Goal: Task Accomplishment & Management: Use online tool/utility

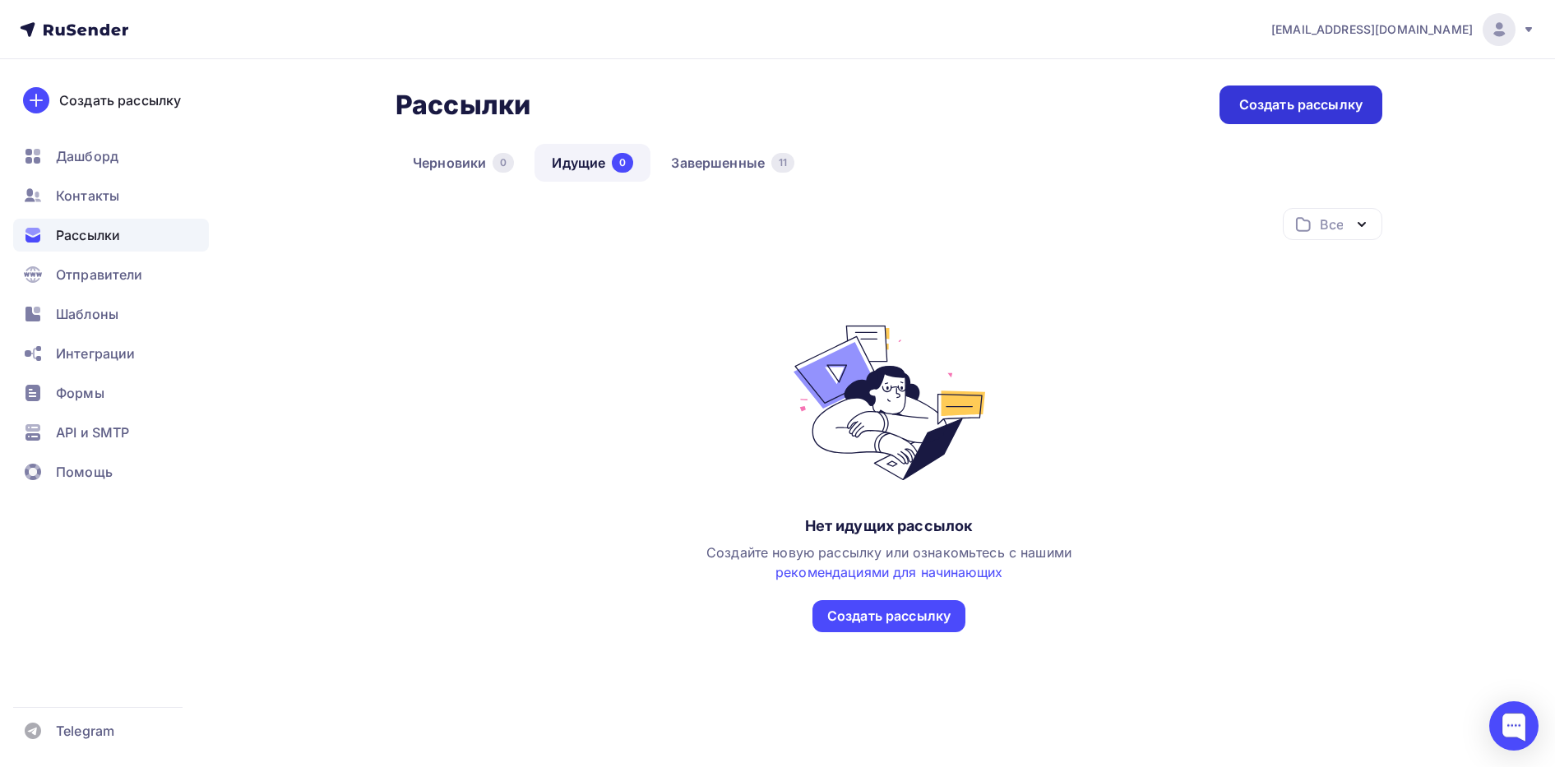
click at [1315, 109] on div "Создать рассылку" at bounding box center [1301, 104] width 123 height 19
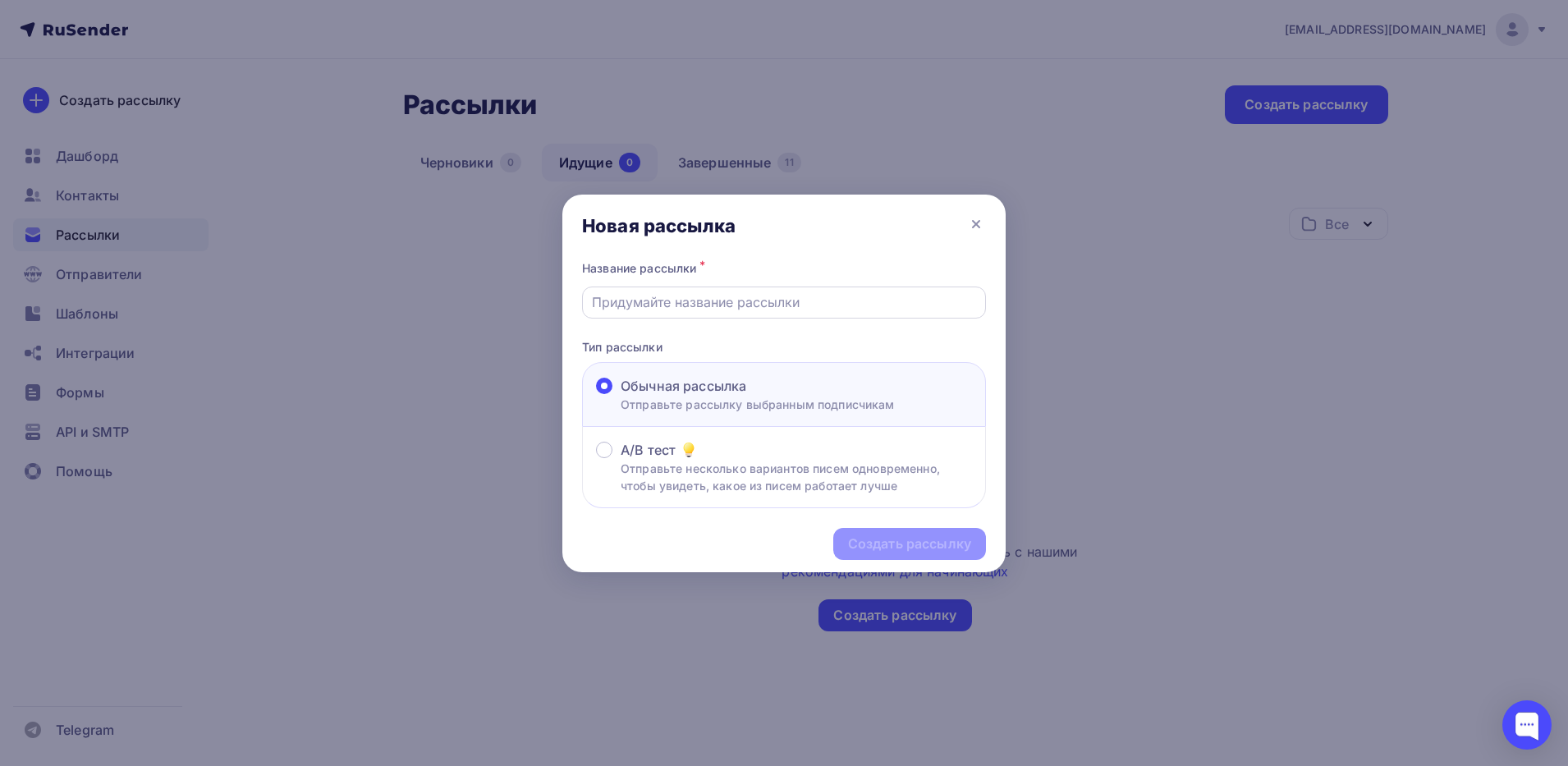
click at [649, 293] on input "text" at bounding box center [784, 303] width 385 height 20
type input "2165m"
click at [913, 540] on div "Создать рассылку" at bounding box center [909, 543] width 123 height 19
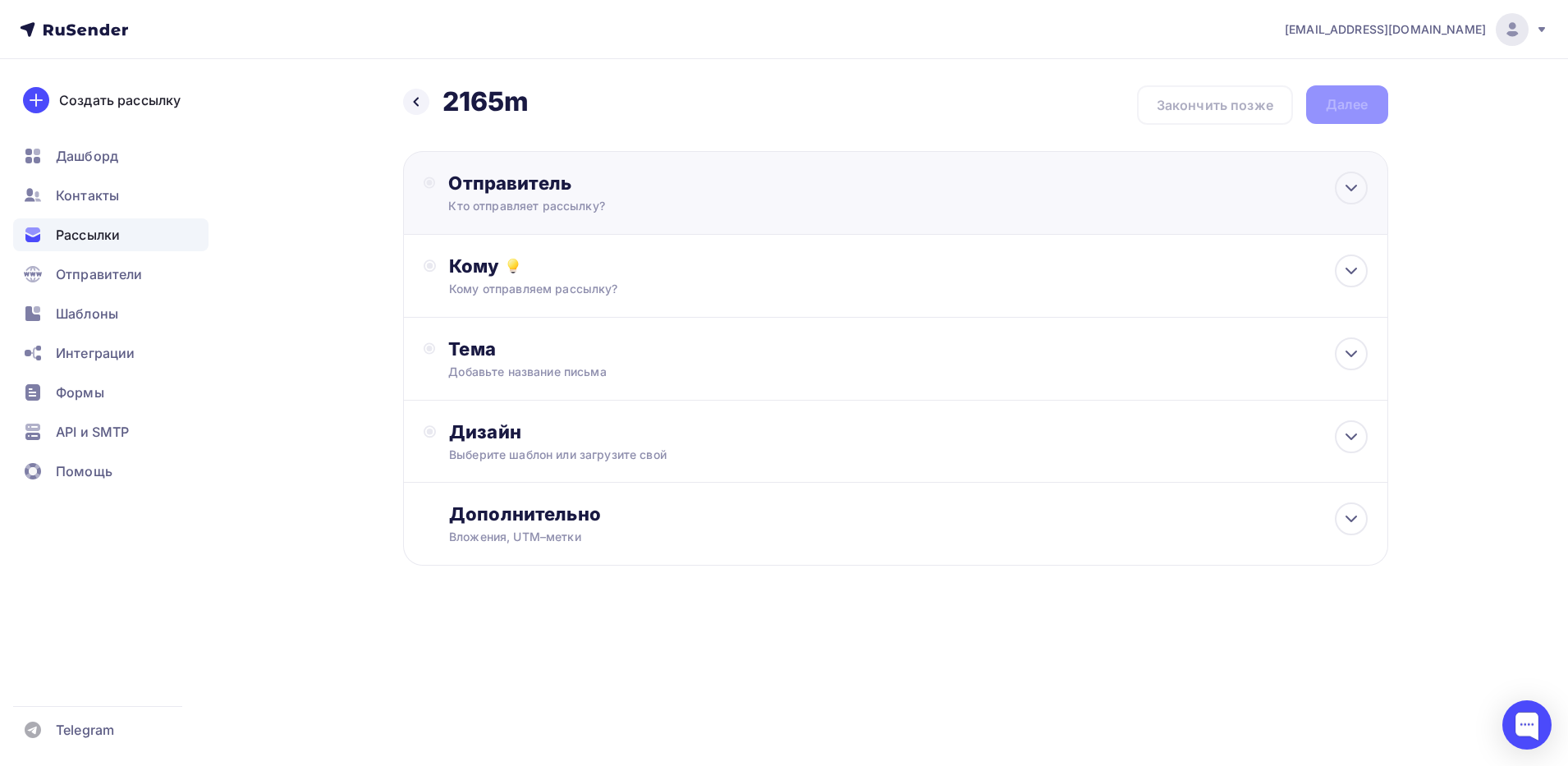
click at [508, 207] on div "Кто отправляет рассылку?" at bounding box center [608, 206] width 320 height 16
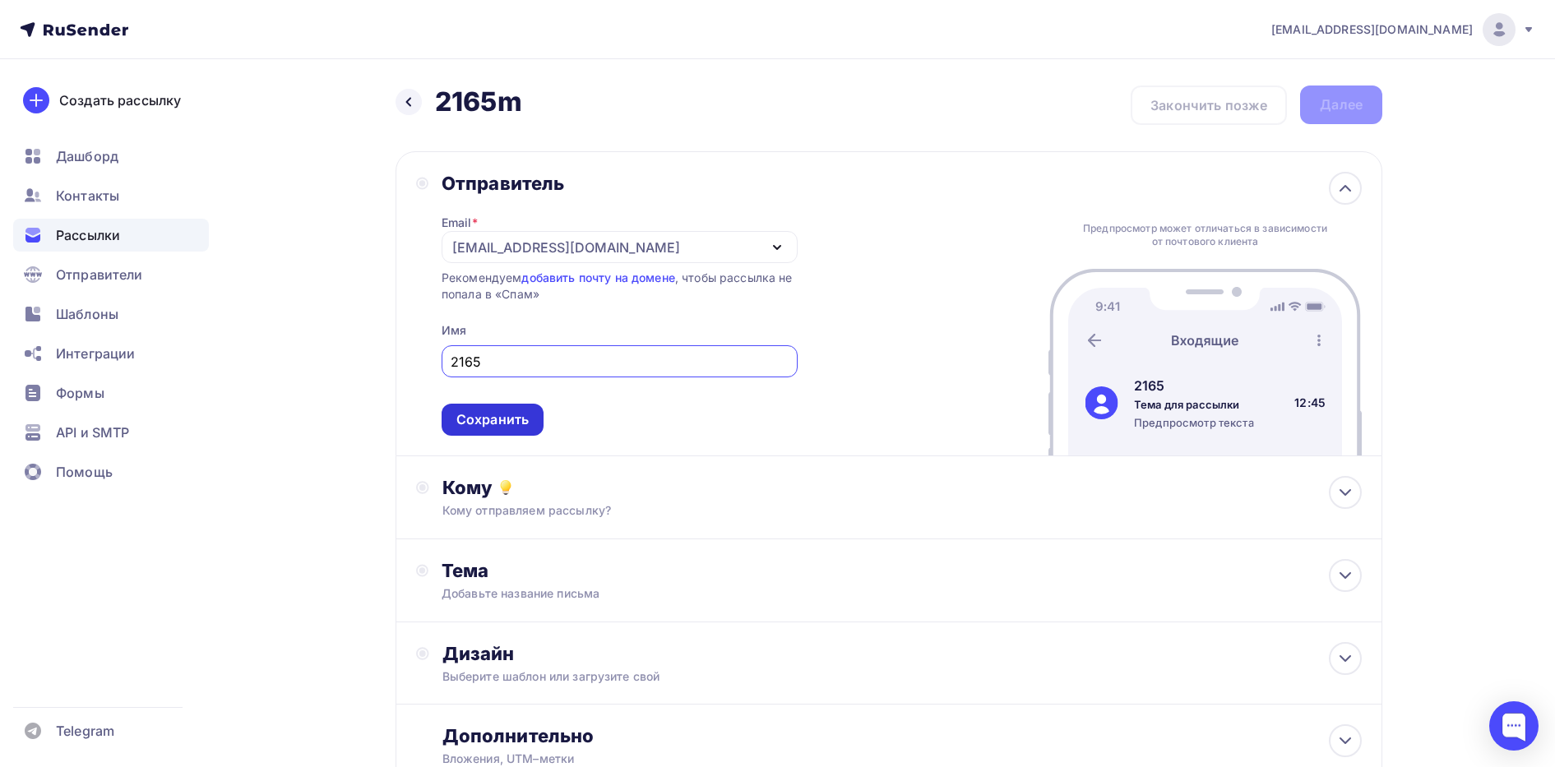
type input "2165"
click at [501, 412] on div "Сохранить" at bounding box center [492, 419] width 72 height 19
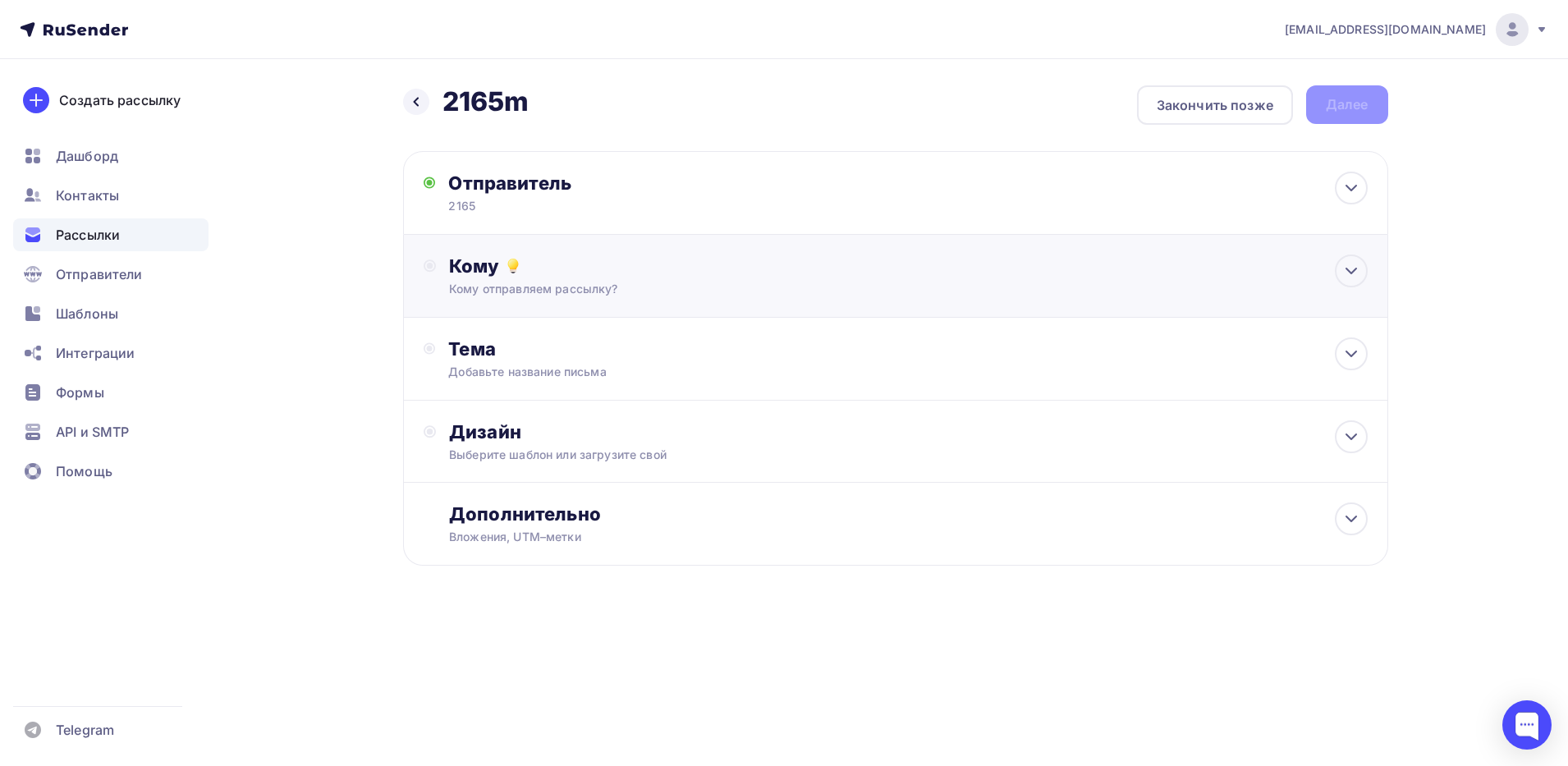
click at [520, 292] on div "Кому отправляем рассылку?" at bounding box center [862, 289] width 826 height 16
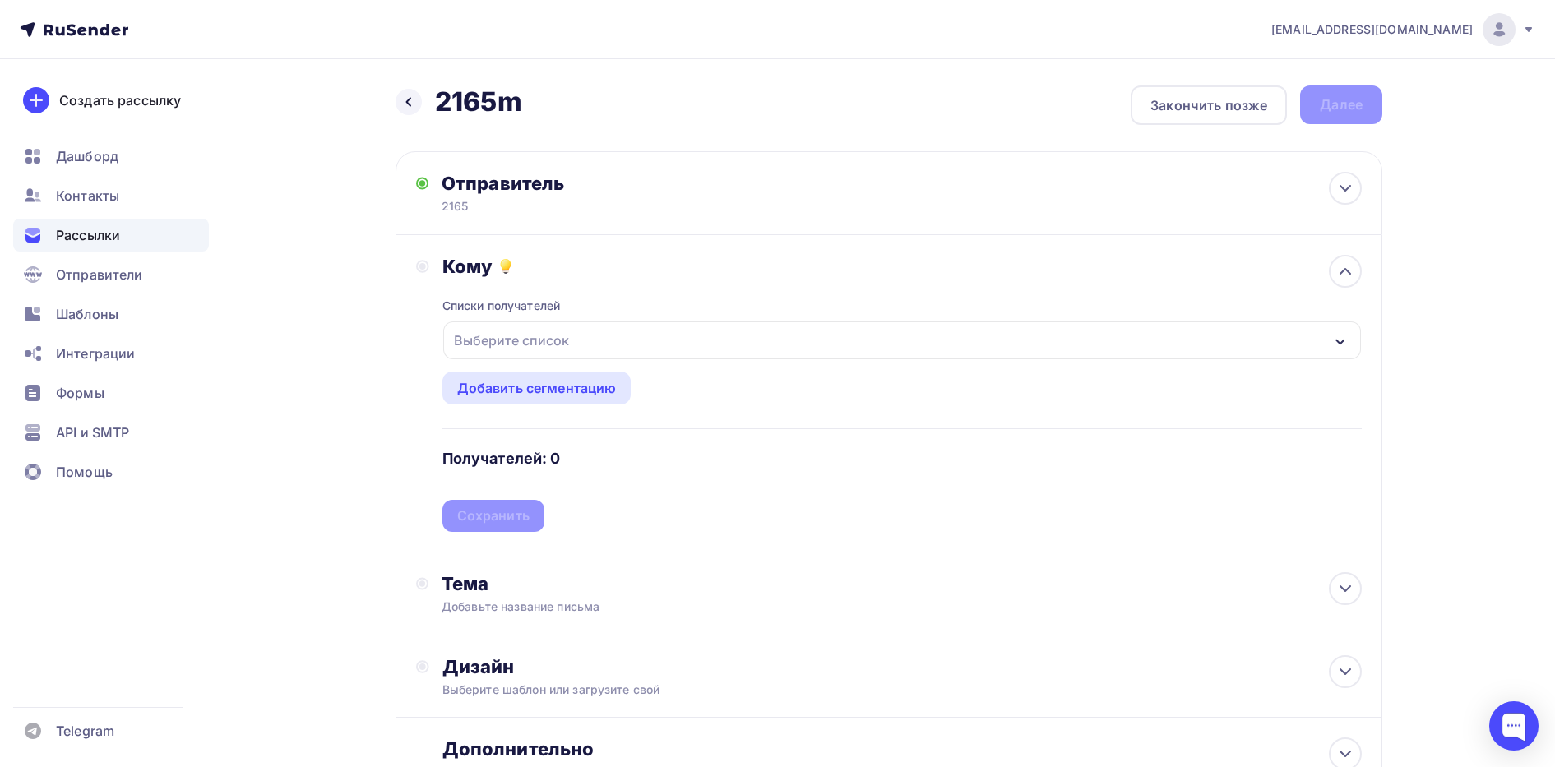
click at [508, 340] on div "Выберите список" at bounding box center [511, 341] width 128 height 30
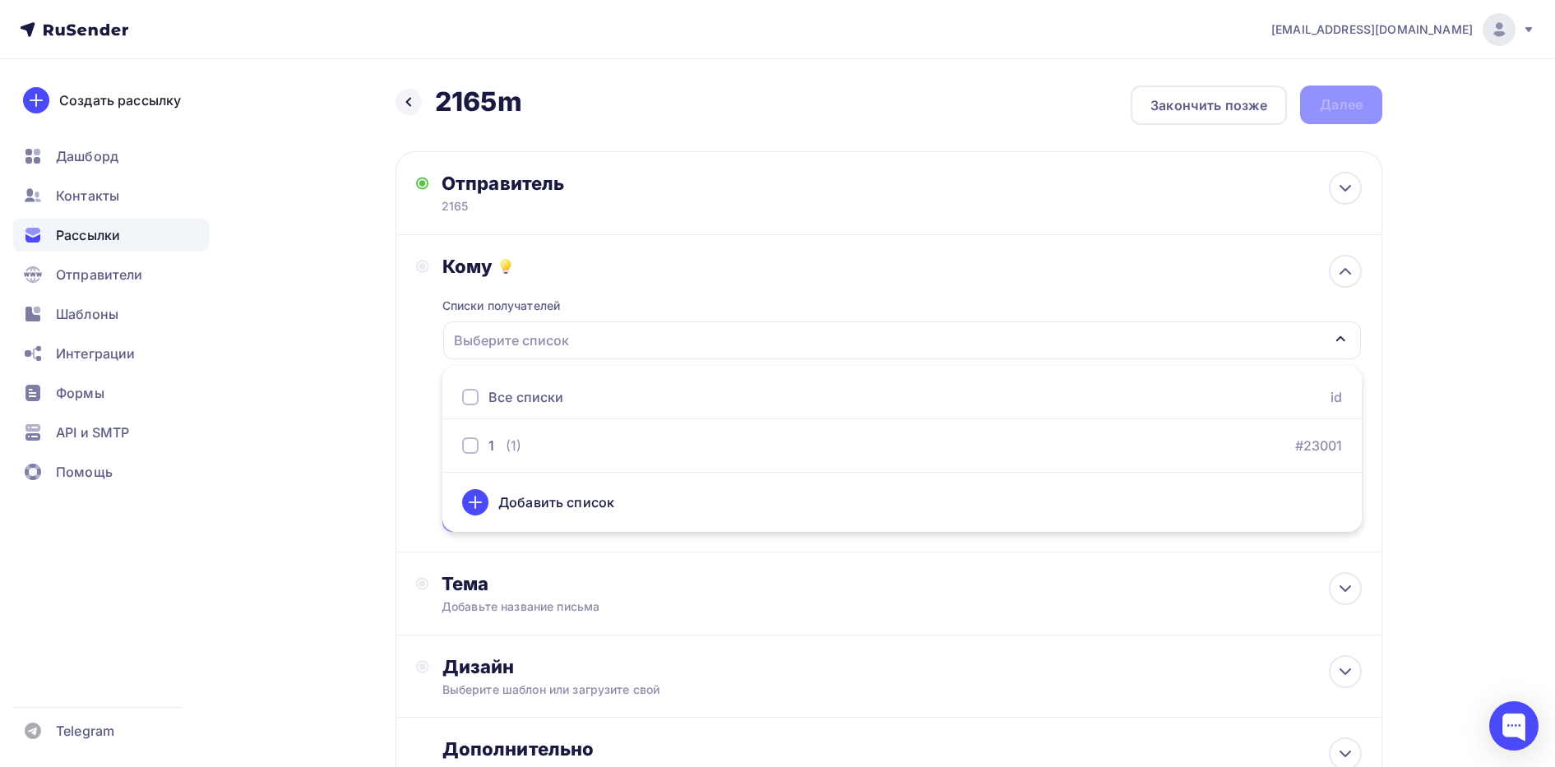
click at [480, 399] on div "Все списки" at bounding box center [512, 397] width 101 height 20
click at [683, 582] on div "Тема" at bounding box center [604, 583] width 325 height 23
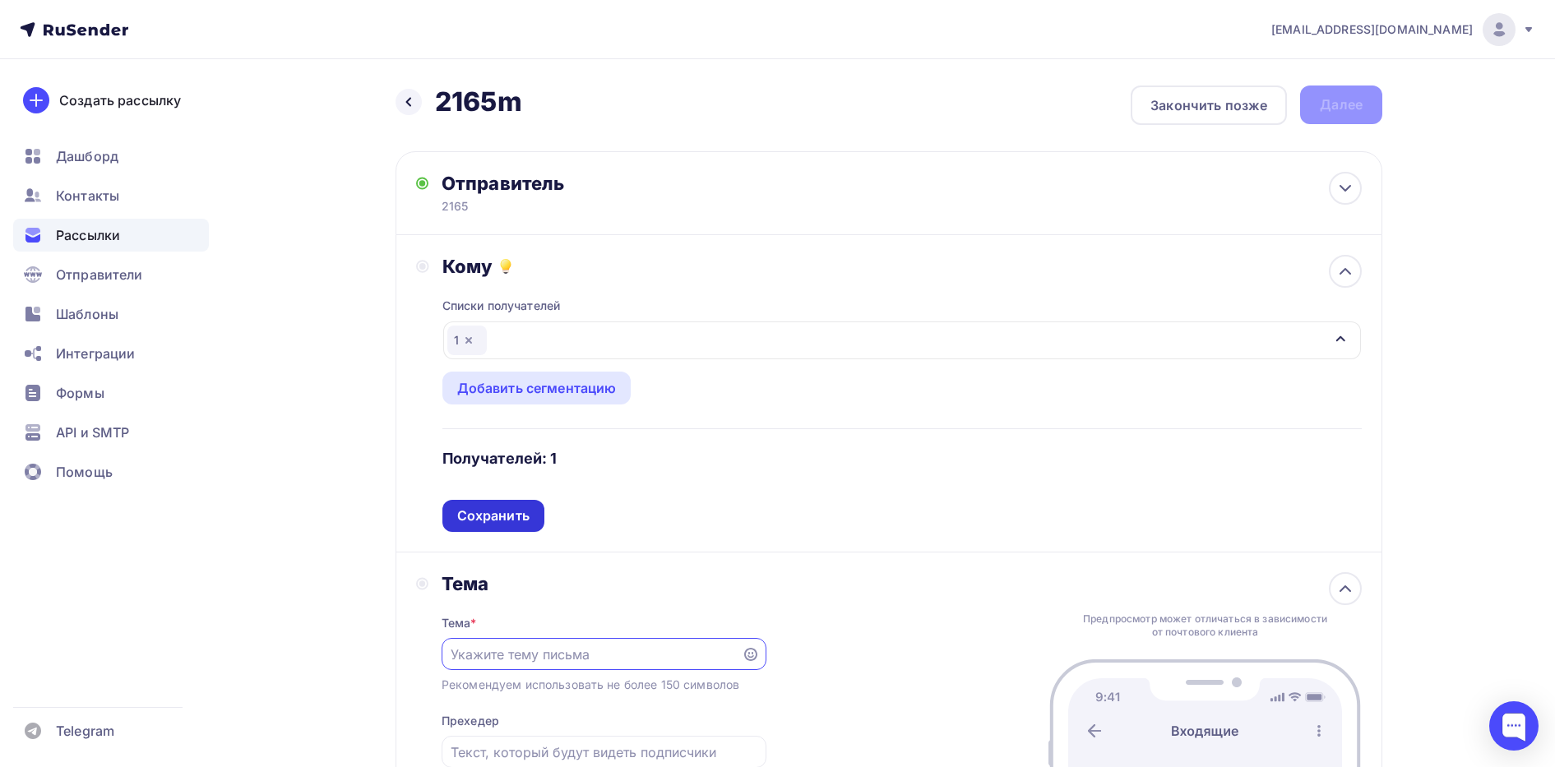
click at [507, 521] on div "Сохранить" at bounding box center [493, 516] width 72 height 19
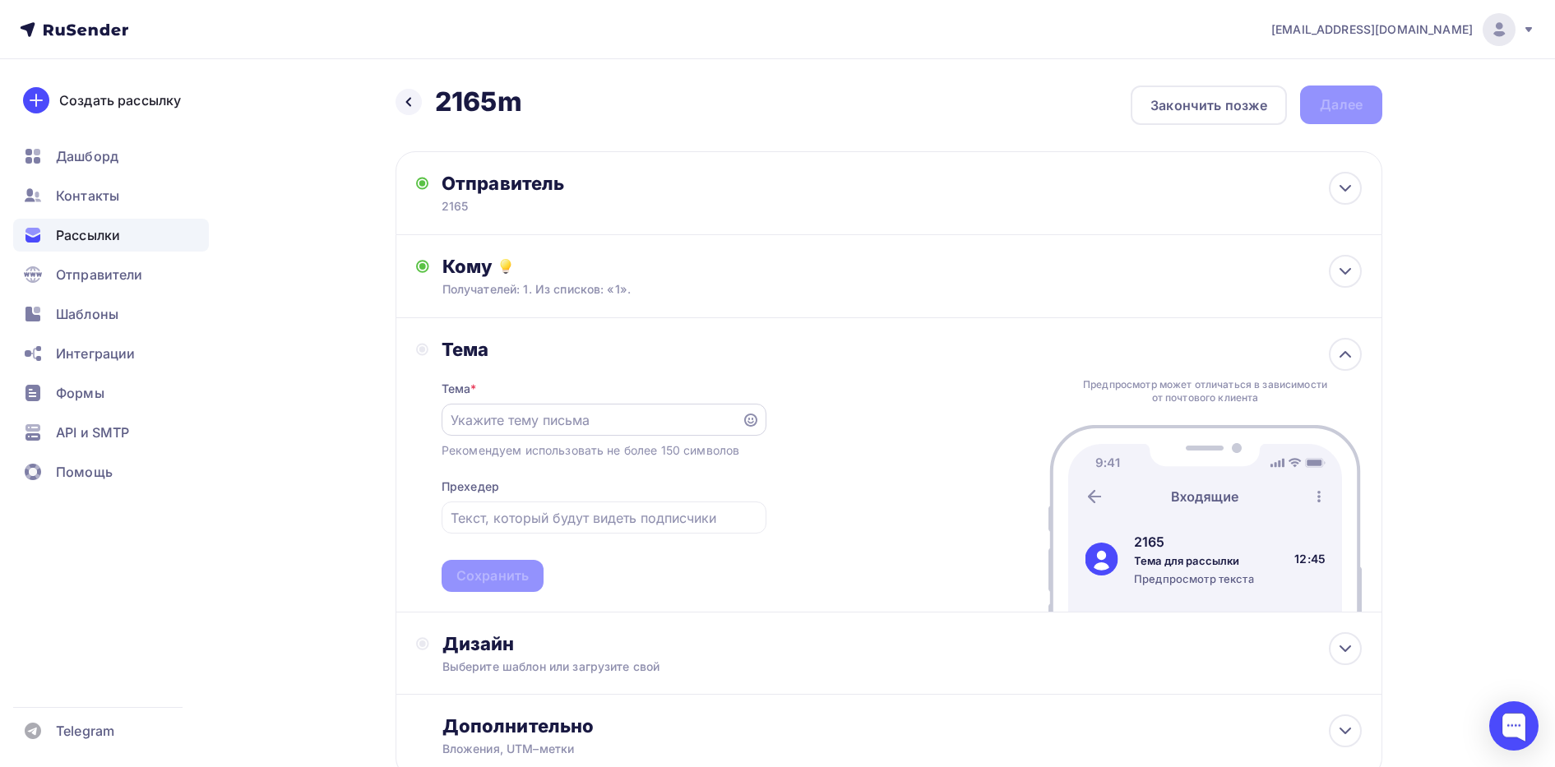
click at [535, 417] on input "text" at bounding box center [591, 420] width 281 height 20
type input "2165m"
click at [489, 582] on div "Сохранить" at bounding box center [492, 576] width 72 height 19
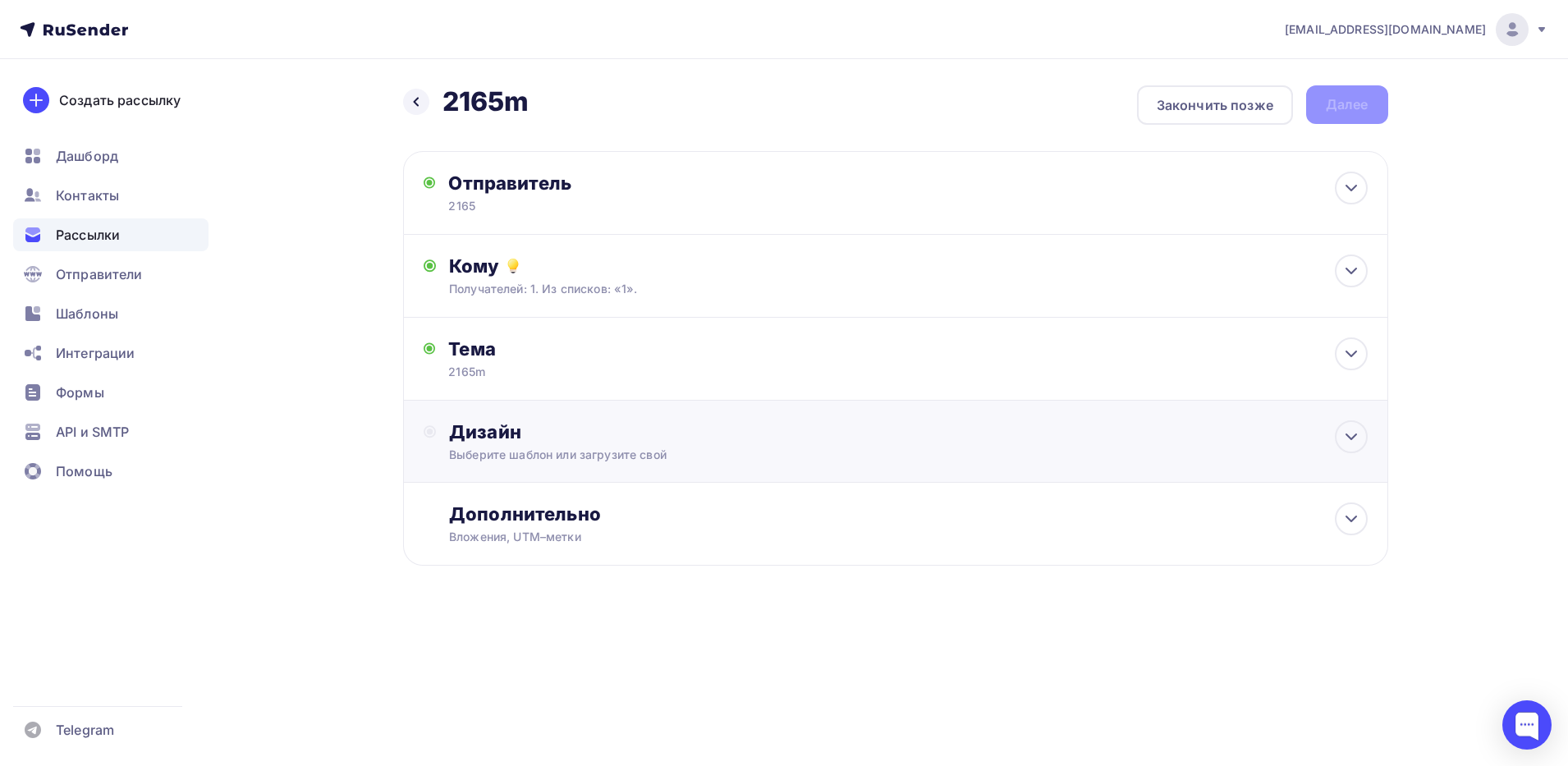
click at [722, 463] on div "Дизайн Выберите шаблон или загрузите свой" at bounding box center [895, 451] width 944 height 62
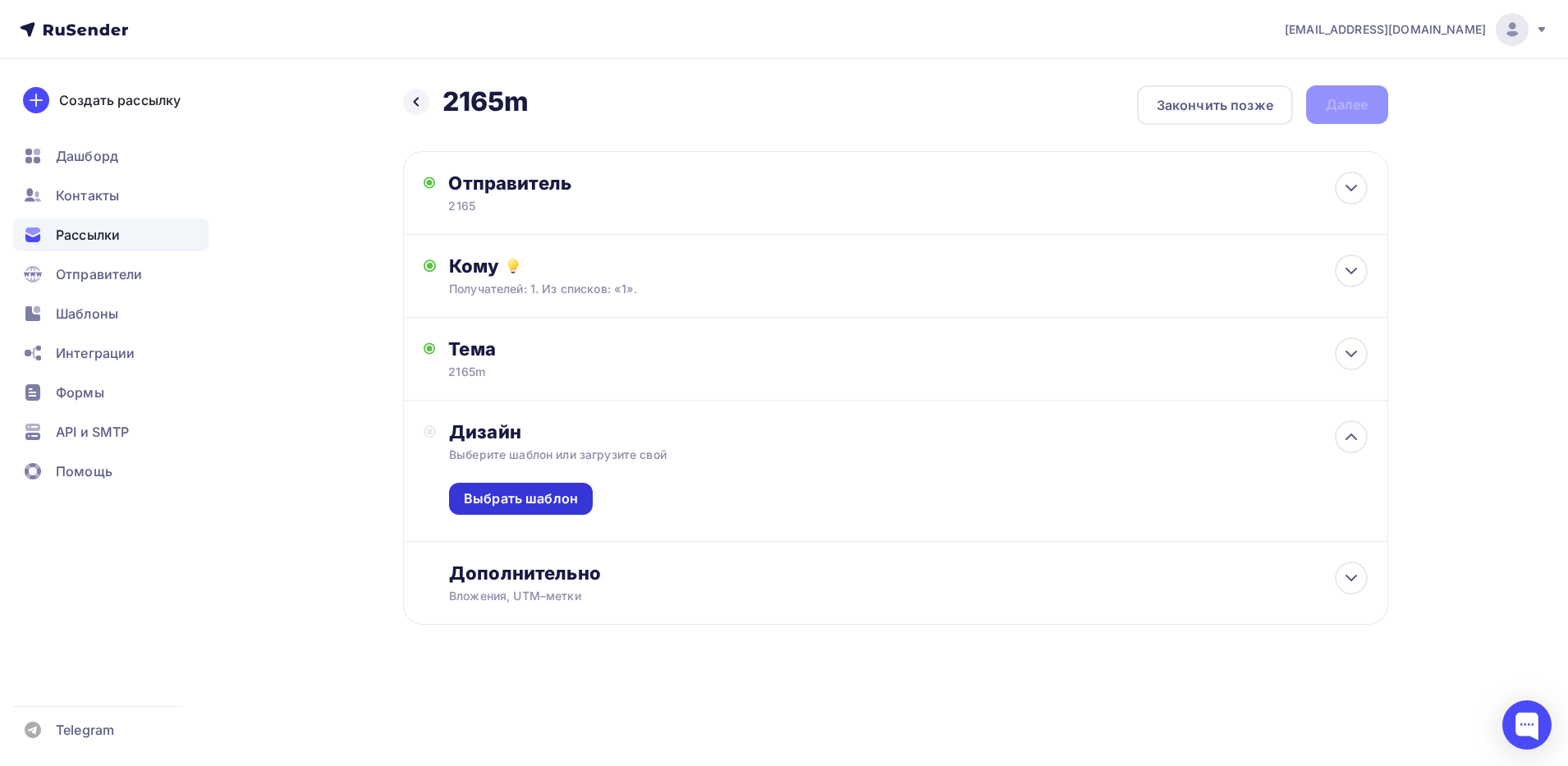
click at [527, 492] on div "Выбрать шаблон" at bounding box center [521, 498] width 114 height 19
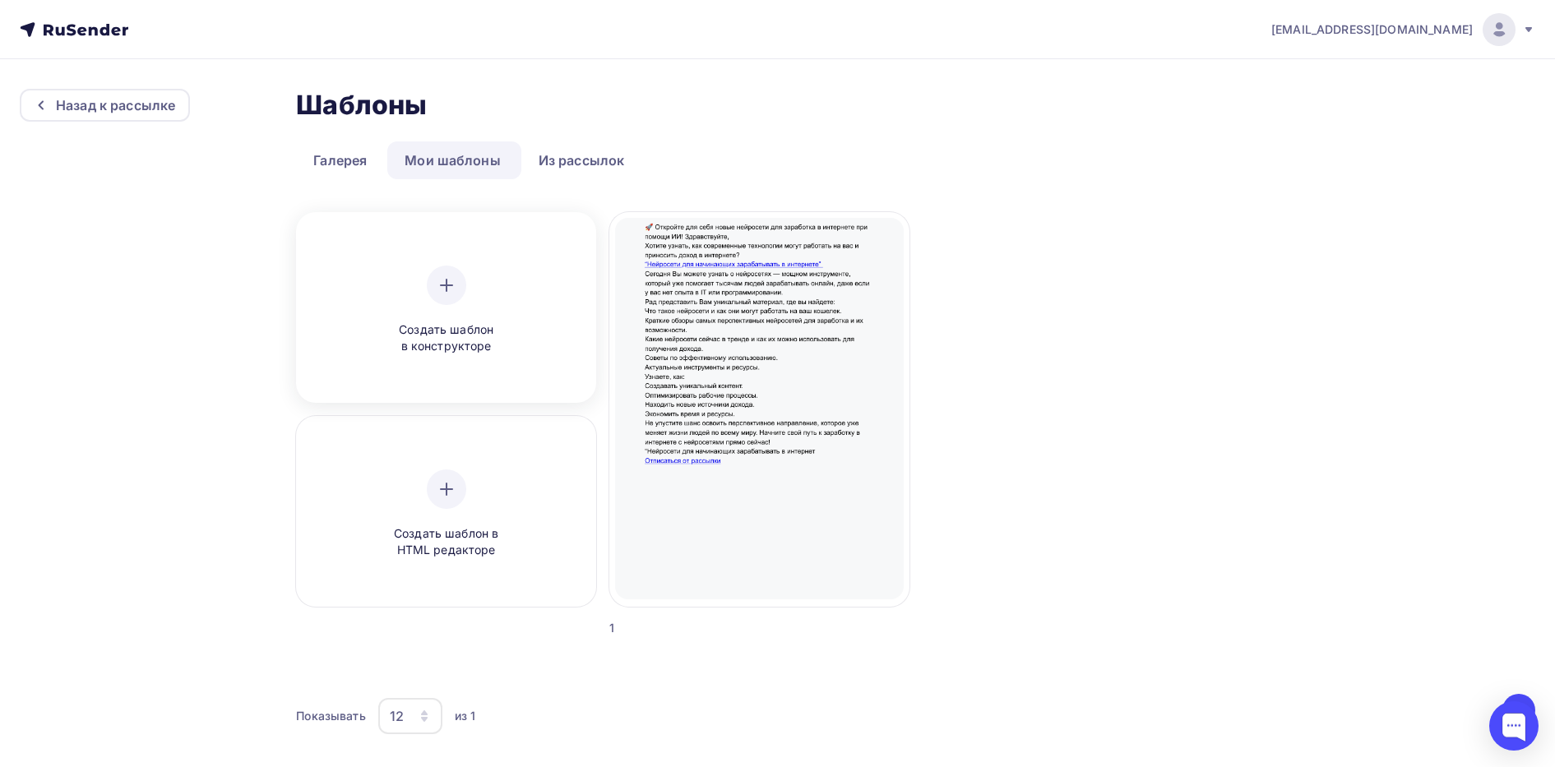
click at [440, 331] on span "Создать шаблон в конструкторе" at bounding box center [446, 339] width 156 height 34
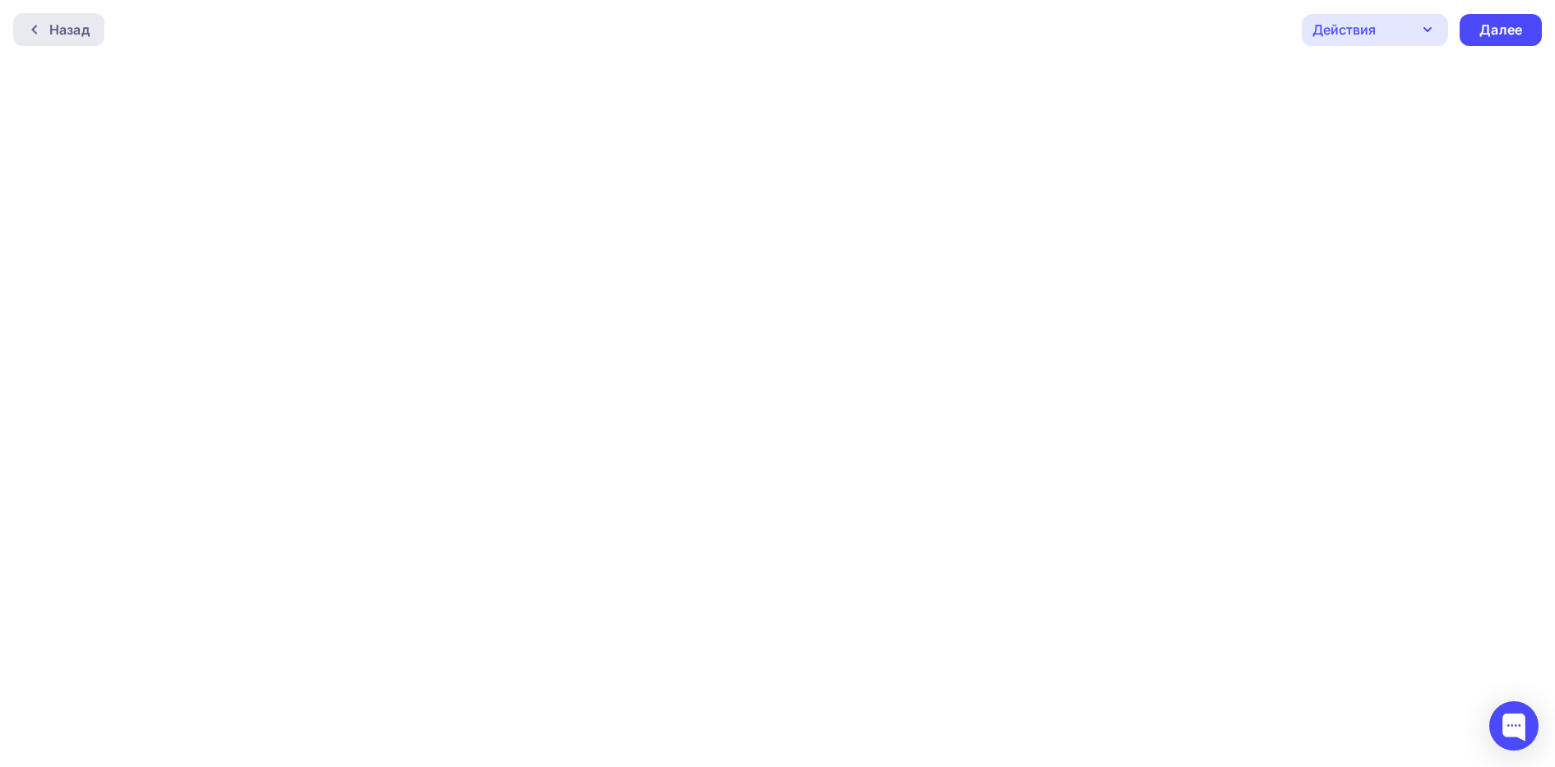
click at [75, 37] on div "Назад" at bounding box center [69, 30] width 40 height 20
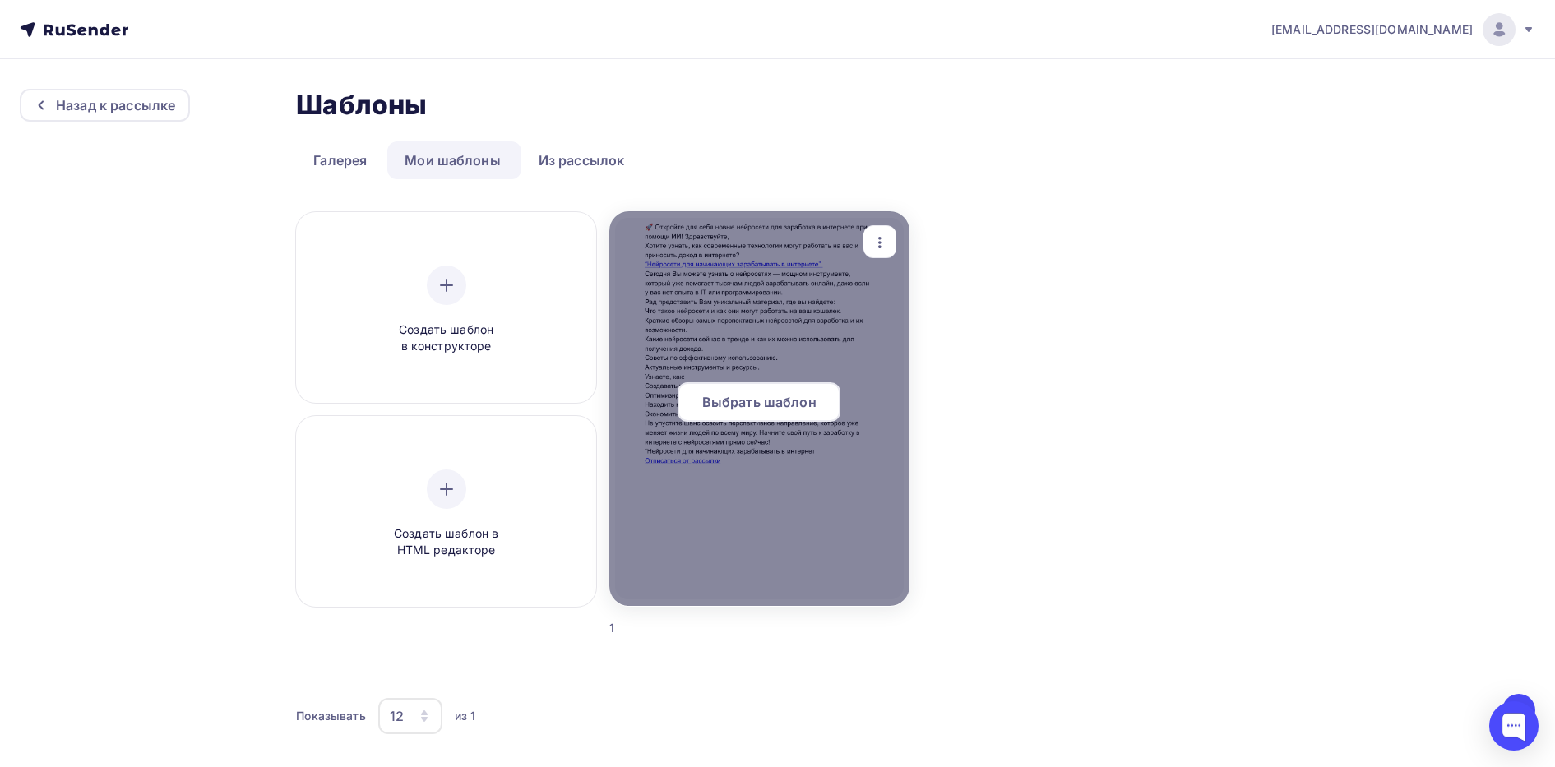
click at [749, 400] on span "Выбрать шаблон" at bounding box center [759, 402] width 114 height 20
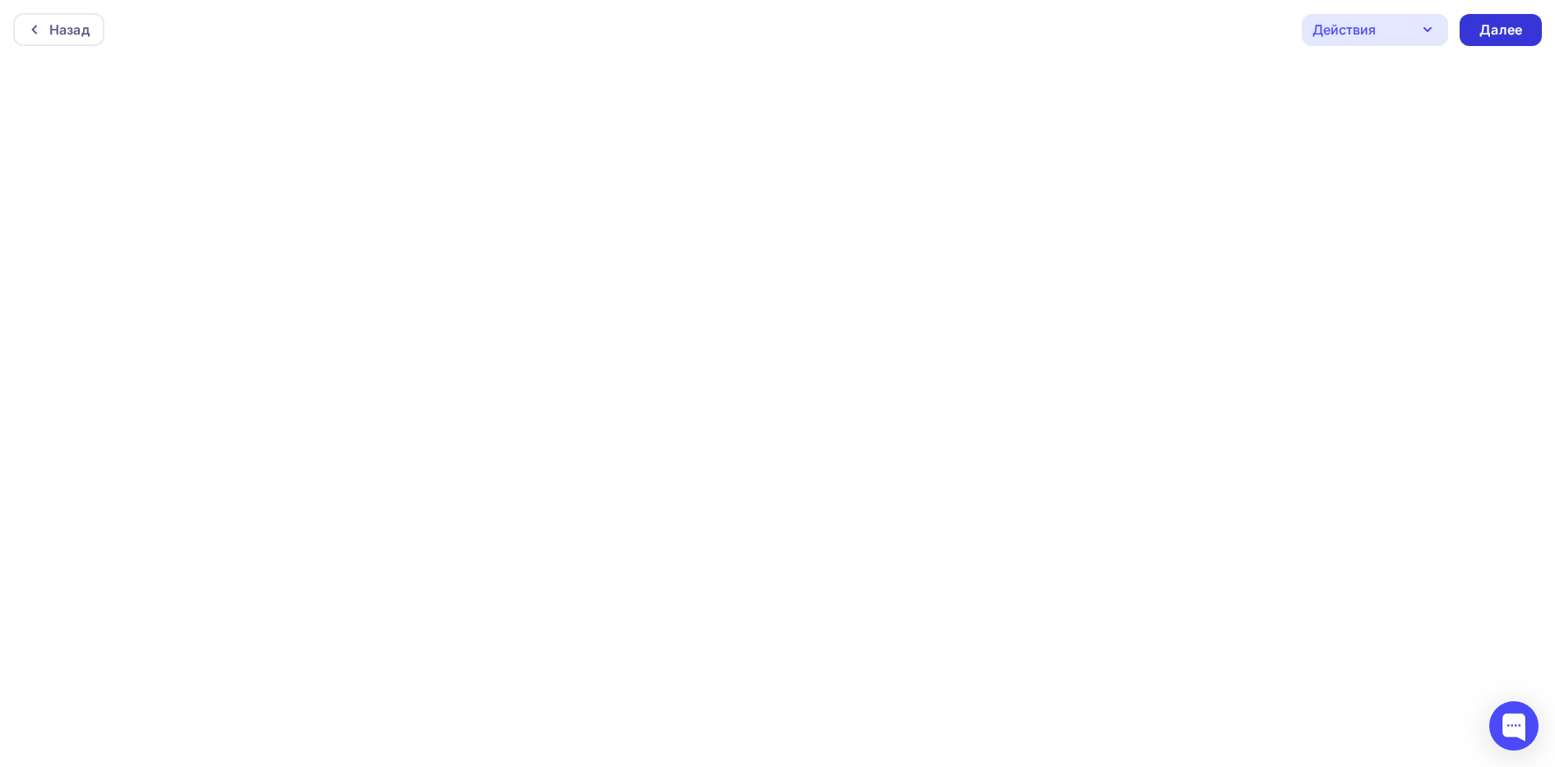
click at [1486, 33] on div "Далее" at bounding box center [1501, 30] width 43 height 19
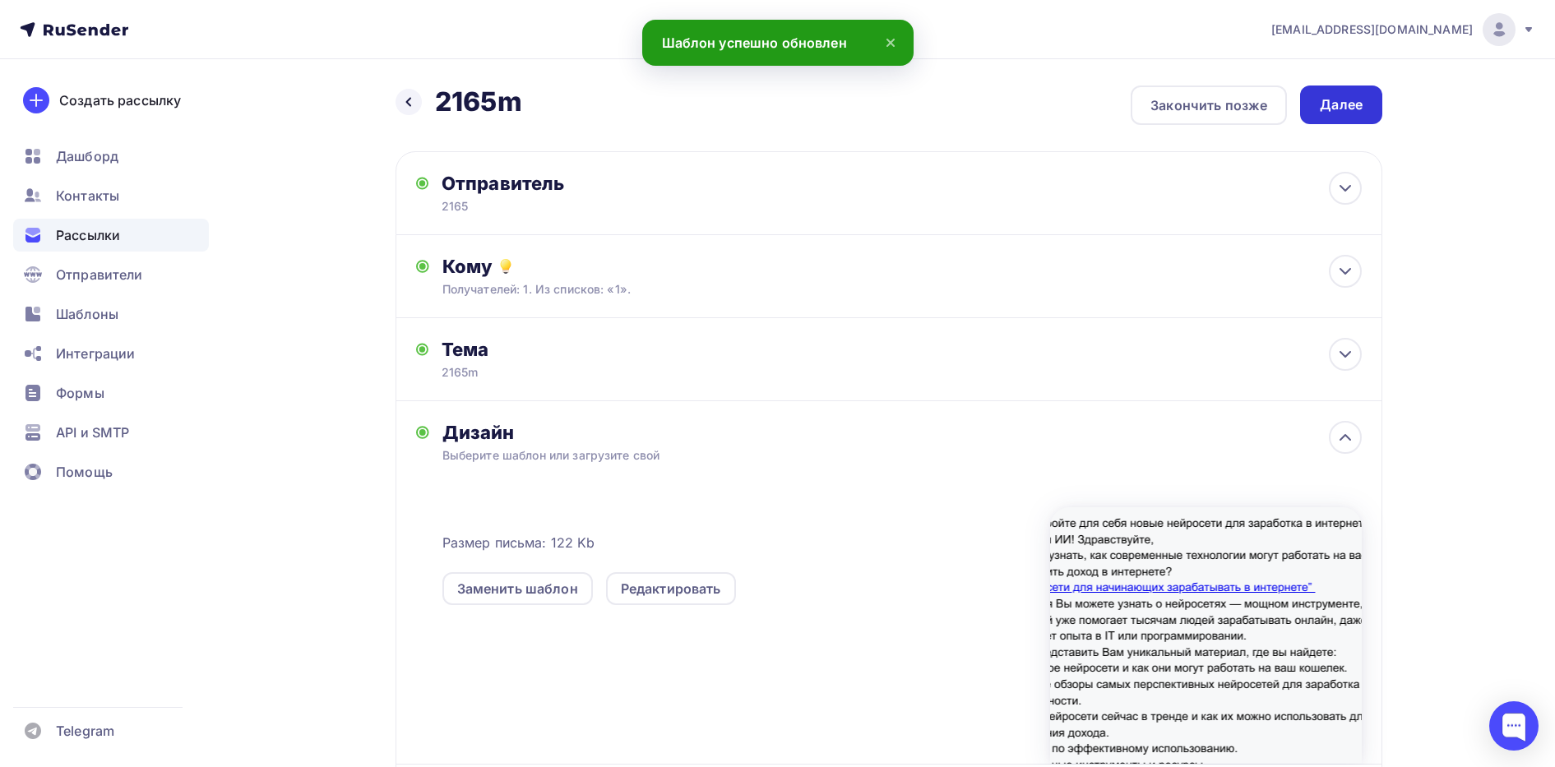
click at [1356, 103] on div "Далее" at bounding box center [1341, 104] width 43 height 19
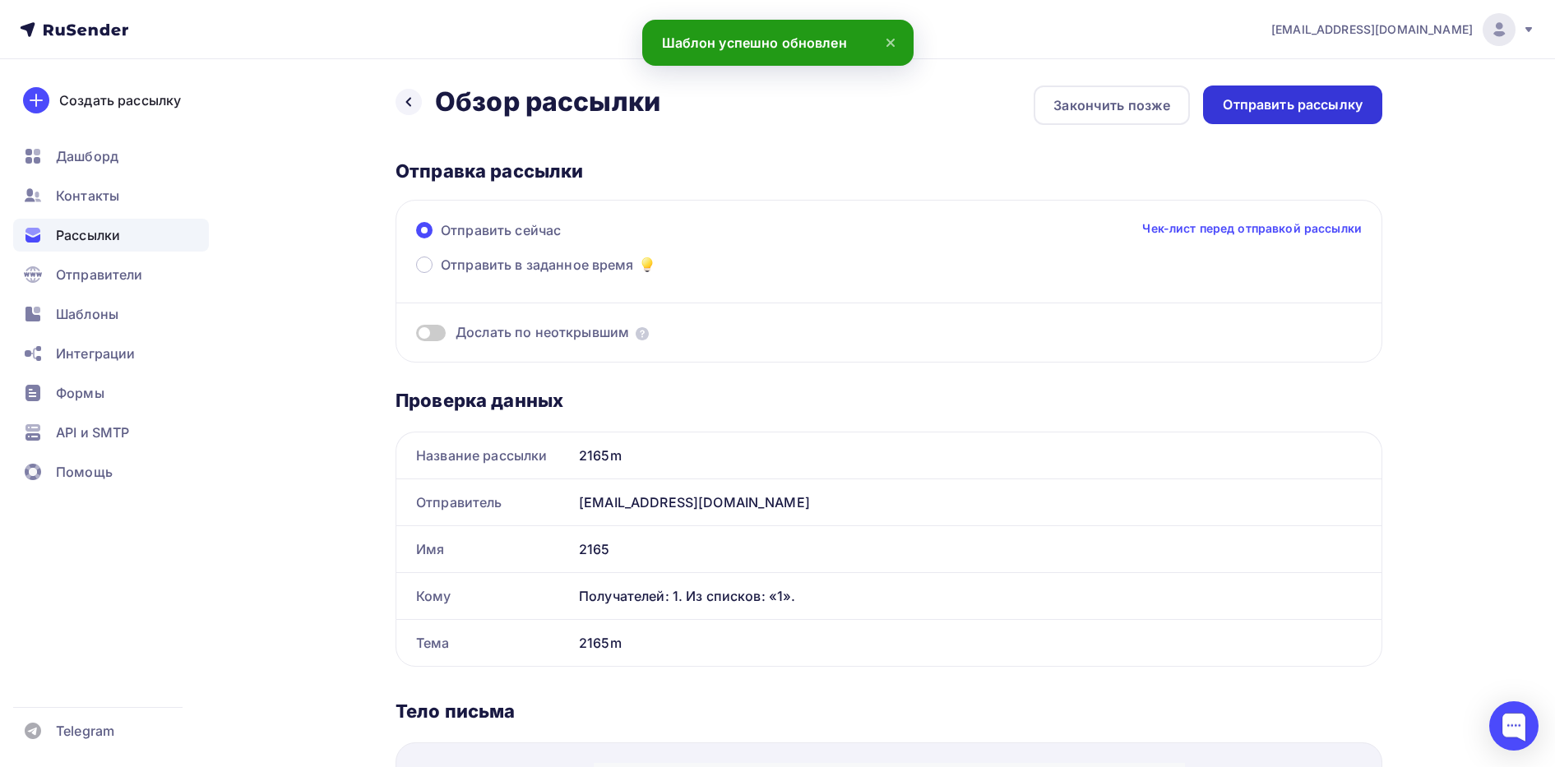
click at [1343, 114] on div "Отправить рассылку" at bounding box center [1292, 105] width 179 height 39
